Goal: Transaction & Acquisition: Purchase product/service

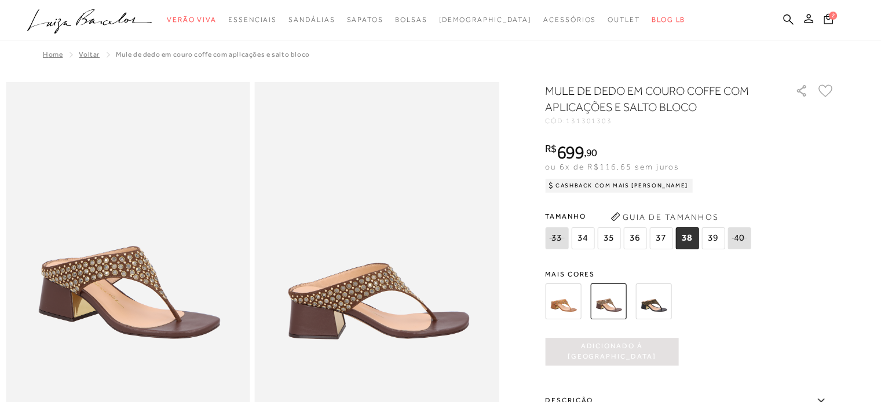
click at [830, 19] on icon at bounding box center [827, 18] width 9 height 11
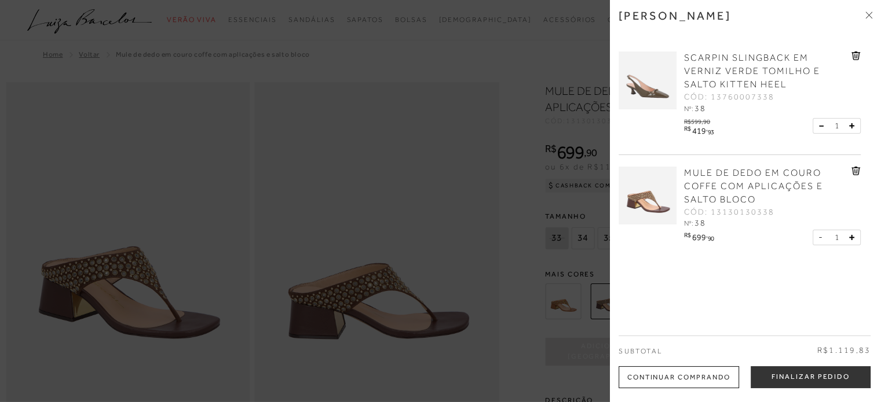
click at [662, 98] on img at bounding box center [647, 81] width 58 height 58
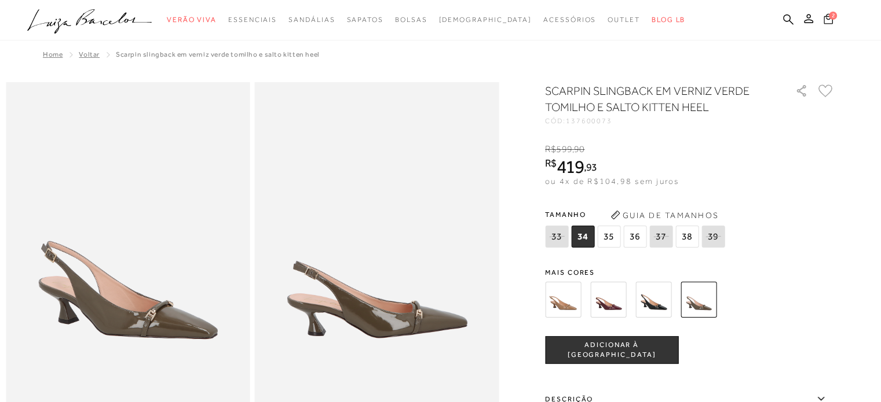
click at [831, 17] on span "2" at bounding box center [833, 16] width 8 height 8
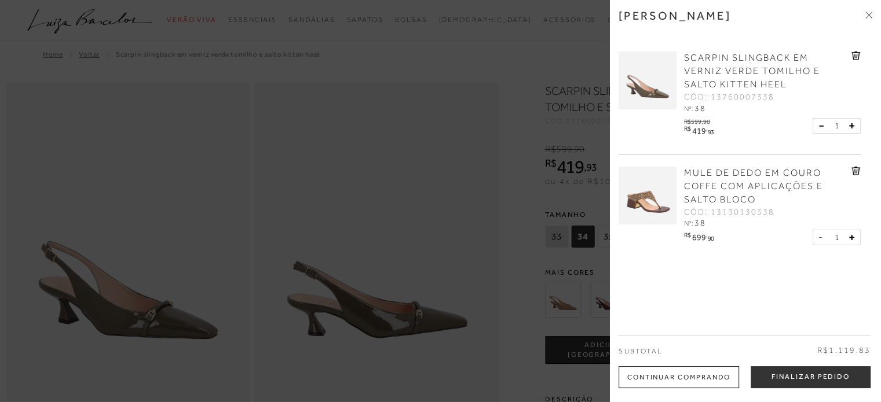
click at [644, 206] on img at bounding box center [647, 196] width 58 height 58
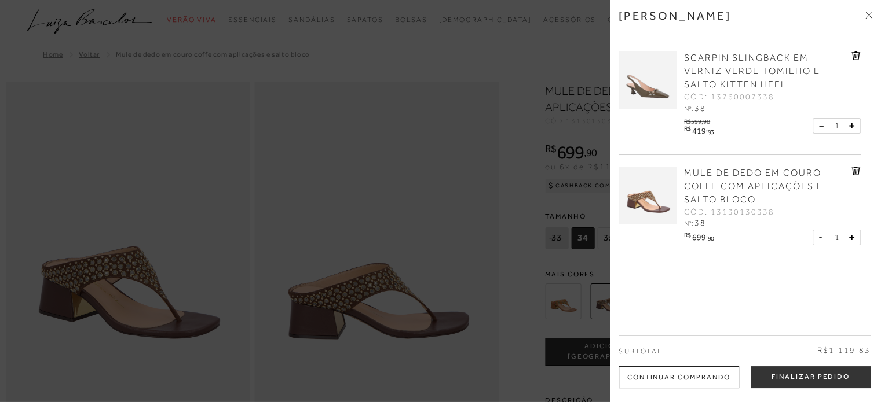
click at [856, 54] on icon at bounding box center [856, 56] width 1 height 5
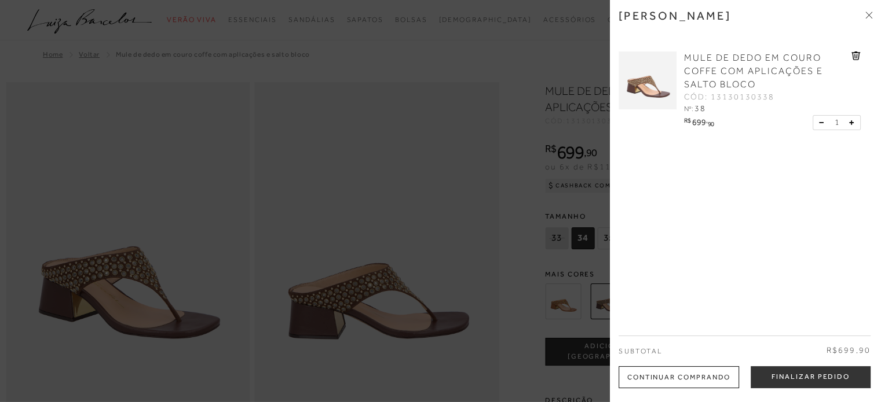
click at [866, 14] on icon at bounding box center [868, 15] width 7 height 7
